Goal: Task Accomplishment & Management: Manage account settings

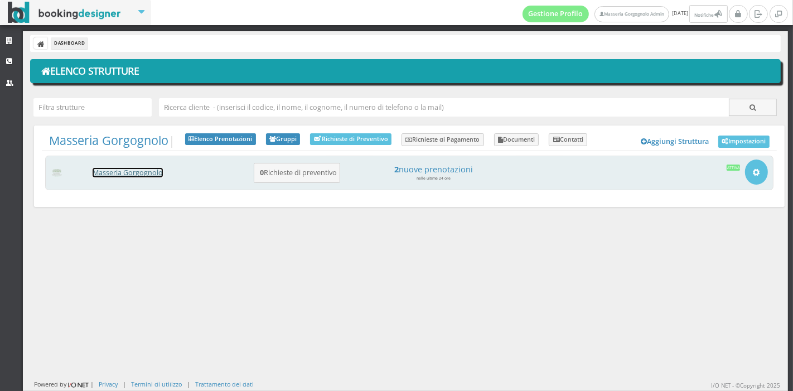
click at [126, 170] on link "Masseria Gorgognolo" at bounding box center [128, 172] width 70 height 9
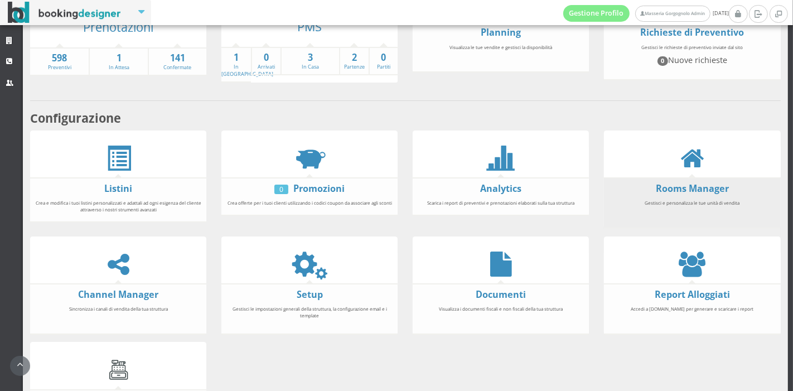
scroll to position [122, 0]
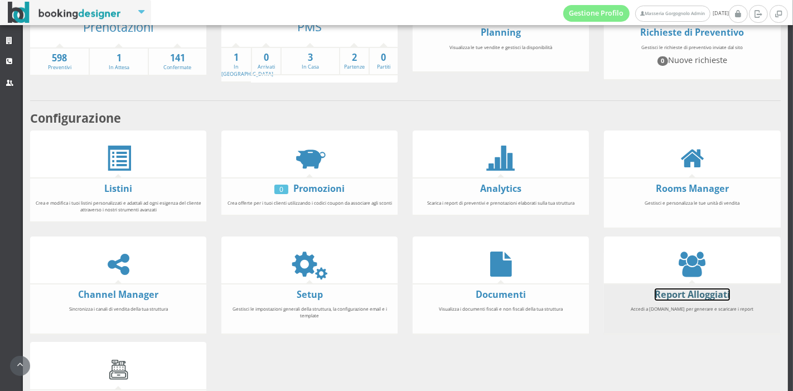
click at [685, 292] on link "Report Alloggiati" at bounding box center [692, 294] width 75 height 12
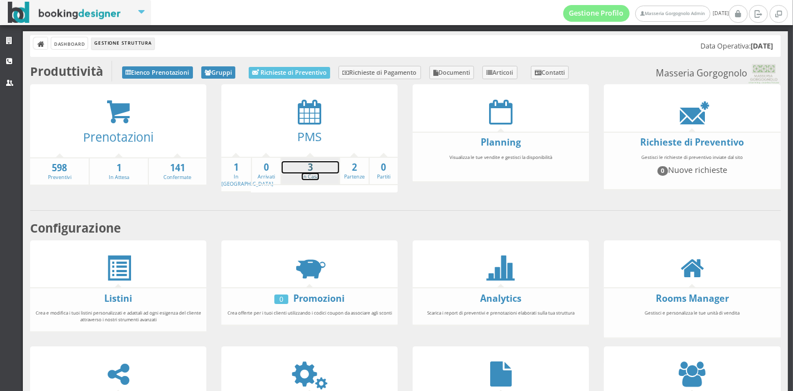
click at [305, 169] on strong "3" at bounding box center [310, 167] width 57 height 13
